Goal: Task Accomplishment & Management: Use online tool/utility

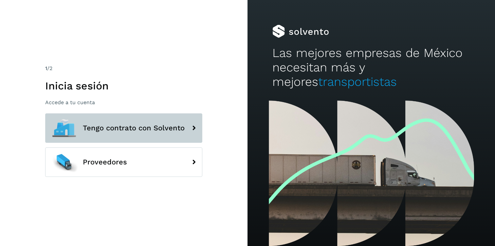
click at [94, 132] on button "Tengo contrato con Solvento" at bounding box center [123, 127] width 157 height 29
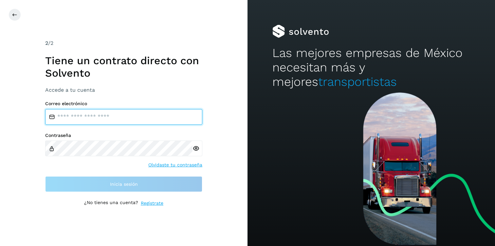
click at [95, 120] on input "email" at bounding box center [123, 117] width 157 height 16
type input "**********"
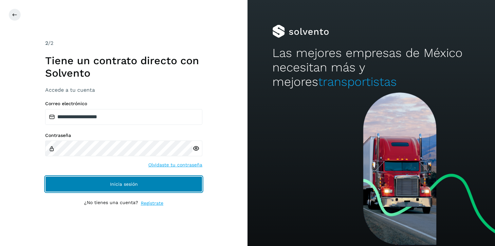
click at [131, 182] on span "Inicia sesión" at bounding box center [124, 184] width 28 height 5
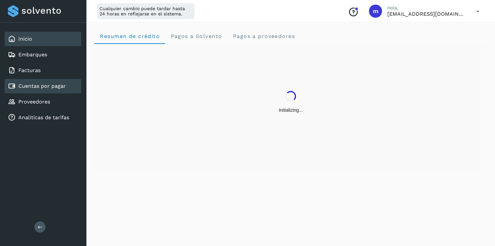
click at [33, 91] on div "Cuentas por pagar" at bounding box center [43, 86] width 77 height 14
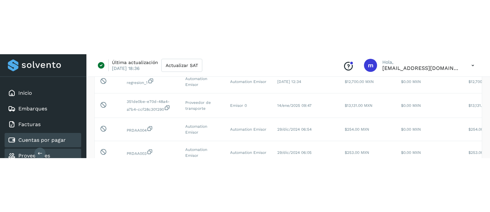
scroll to position [170, 0]
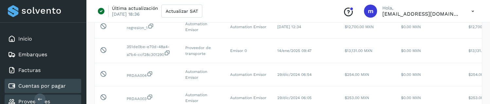
click at [49, 101] on div "Proveedores" at bounding box center [43, 102] width 77 height 14
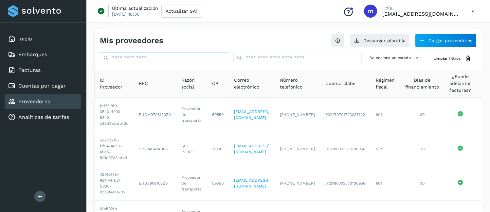
click at [128, 55] on input "text" at bounding box center [164, 58] width 128 height 10
paste input "**********"
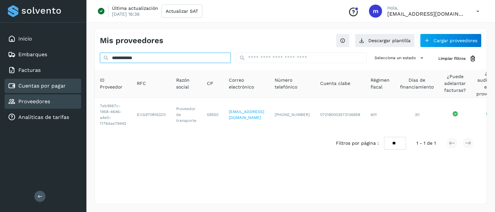
type input "**********"
click at [40, 86] on link "Cuentas por pagar" at bounding box center [41, 86] width 47 height 6
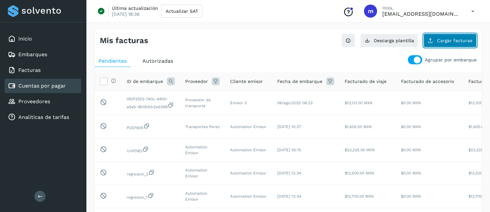
click at [447, 41] on span "Cargar facturas" at bounding box center [454, 40] width 35 height 5
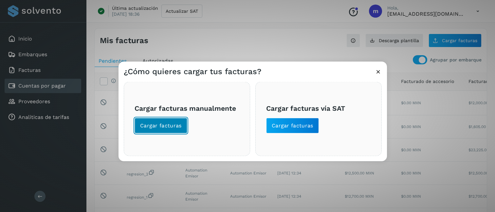
click at [166, 104] on span "Cargar facturas" at bounding box center [161, 125] width 42 height 7
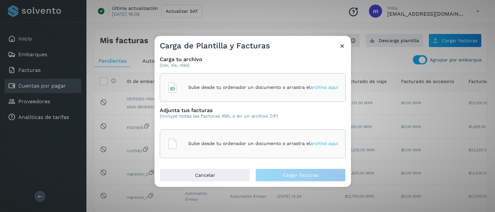
click at [221, 90] on p "Sube desde tu ordenador un documento o arrastra el archivo aquí" at bounding box center [263, 88] width 150 height 6
click at [237, 104] on p "Sube desde tu ordenador un documento o arrastra el archivo aquí" at bounding box center [263, 144] width 150 height 6
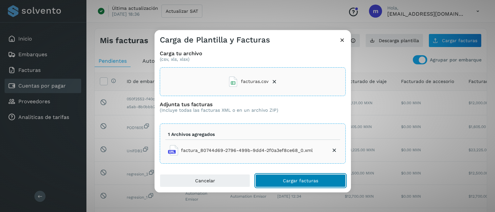
click at [285, 104] on span "Cargar facturas" at bounding box center [300, 181] width 35 height 5
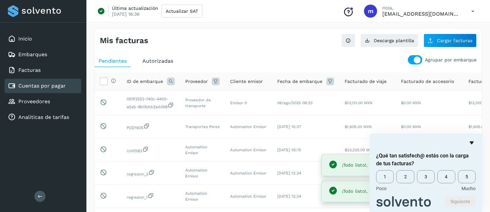
click at [471, 104] on icon "Ocultar encuesta" at bounding box center [471, 143] width 4 height 3
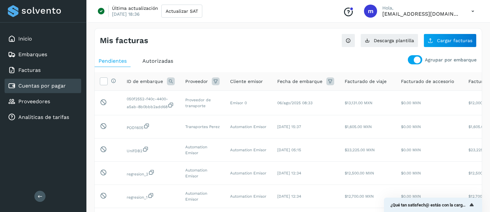
click at [472, 10] on icon at bounding box center [472, 11] width 13 height 13
click at [443, 40] on div "Cerrar sesión" at bounding box center [440, 42] width 78 height 12
